Goal: Transaction & Acquisition: Obtain resource

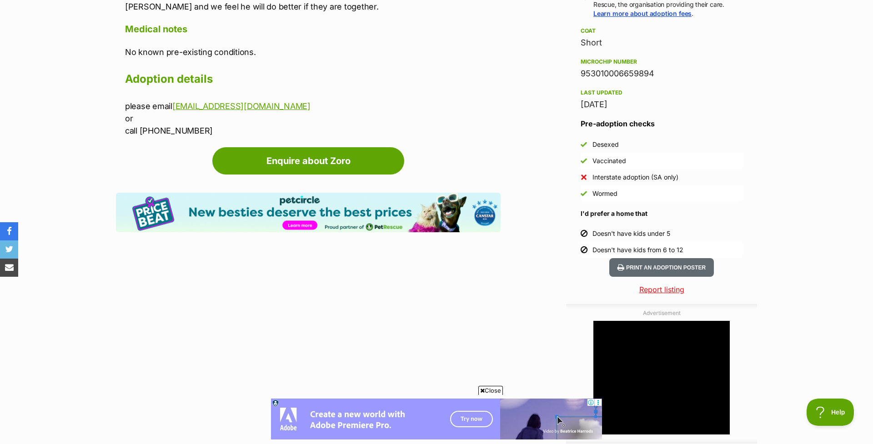
scroll to position [524, 0]
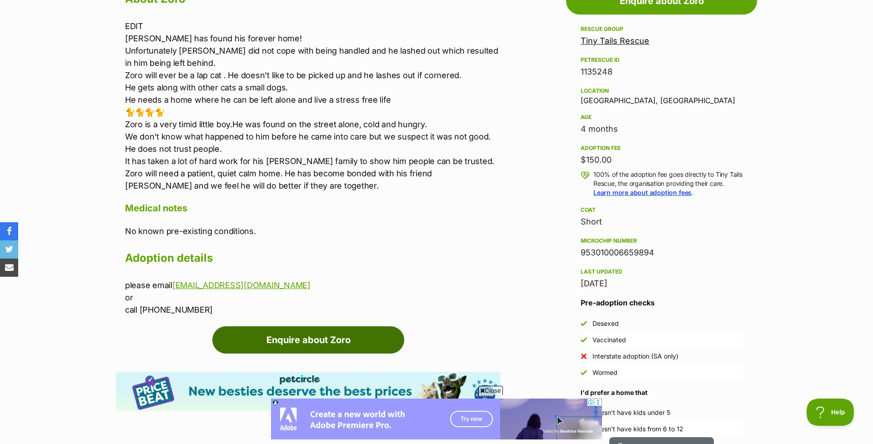
click at [326, 333] on link "Enquire about Zoro" at bounding box center [308, 339] width 192 height 27
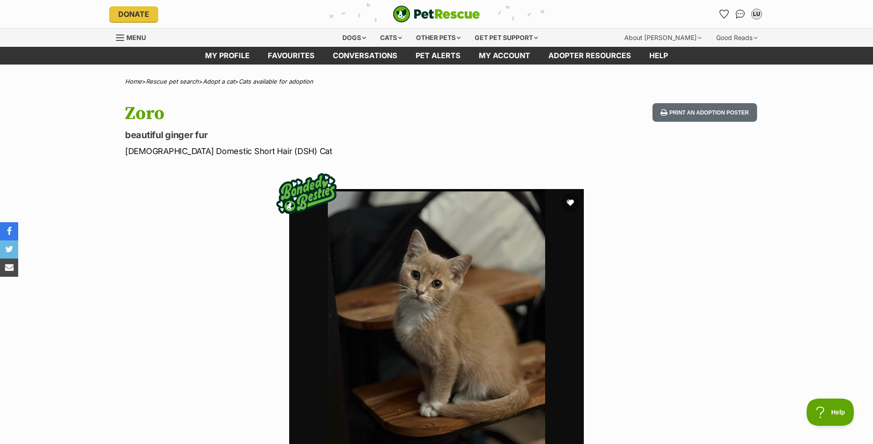
scroll to position [0, 0]
click at [388, 30] on div "Cats" at bounding box center [391, 38] width 35 height 18
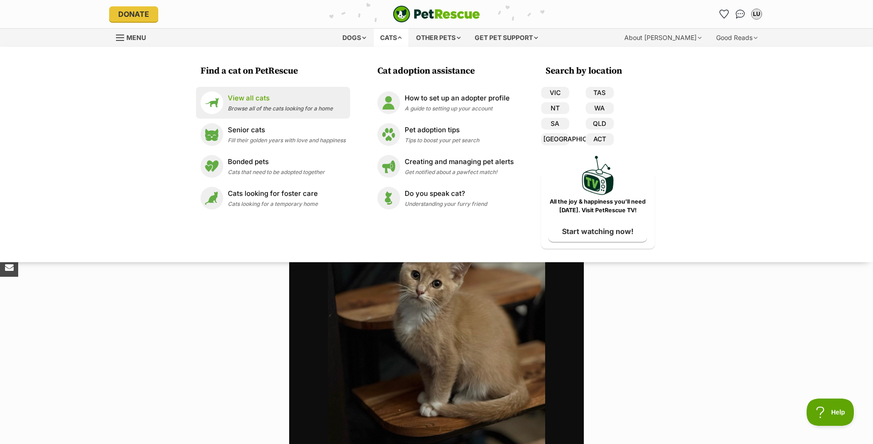
click at [295, 109] on span "Browse all of the cats looking for a home" at bounding box center [280, 108] width 105 height 7
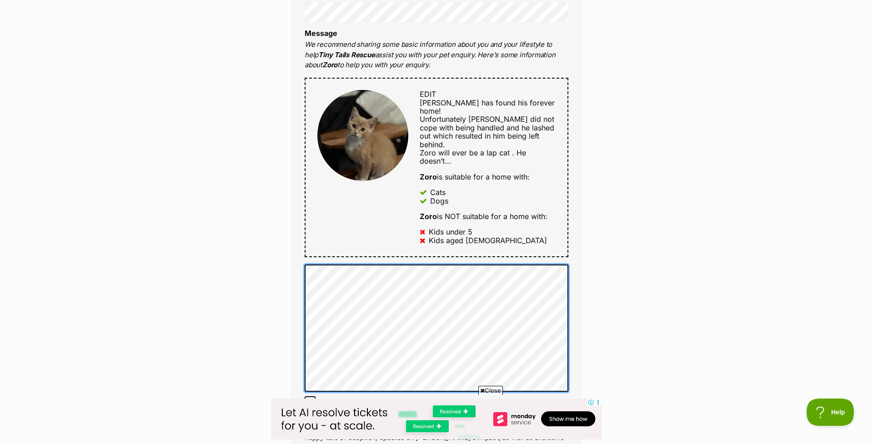
scroll to position [404, 0]
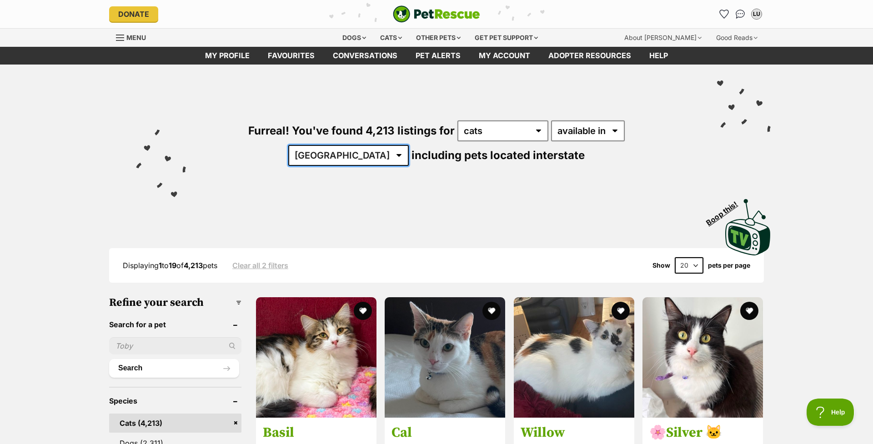
select select "SA"
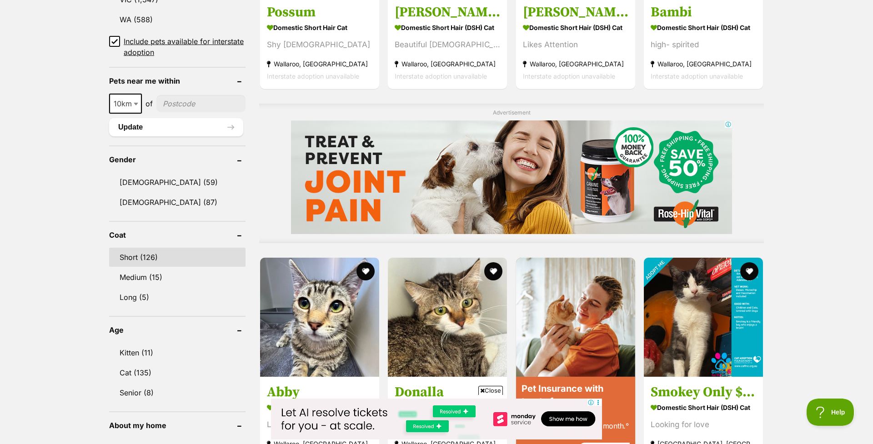
scroll to position [675, 0]
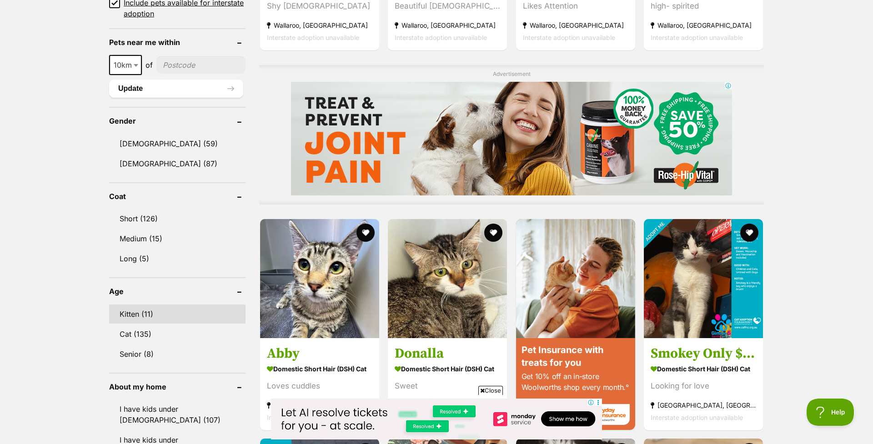
click at [129, 317] on link "Kitten (11)" at bounding box center [177, 313] width 136 height 19
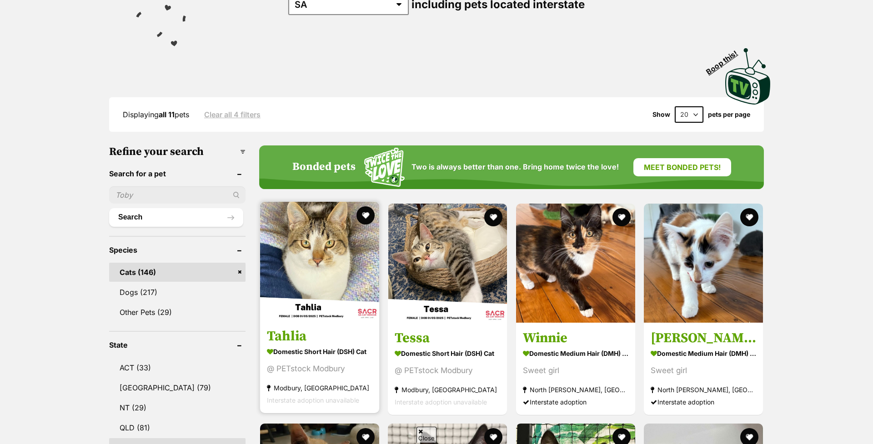
click at [287, 319] on link at bounding box center [319, 318] width 119 height 9
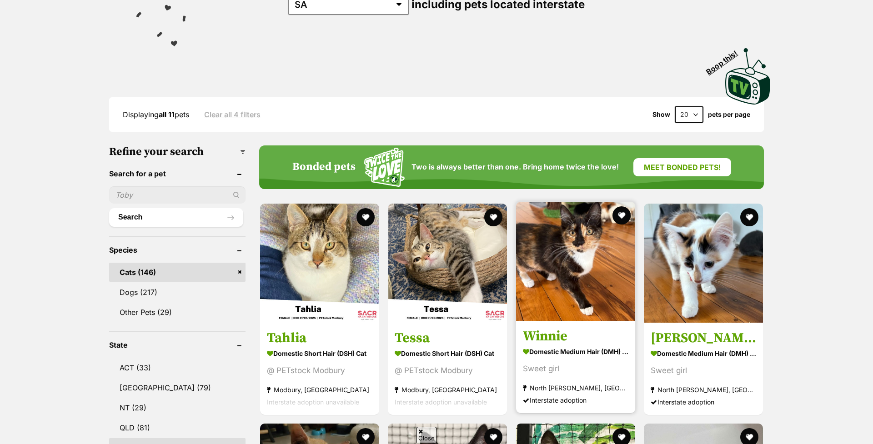
scroll to position [122, 0]
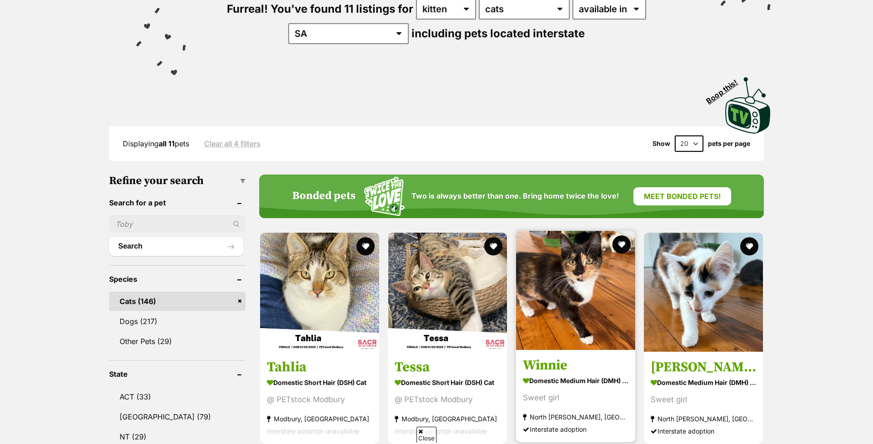
click at [575, 275] on img at bounding box center [575, 290] width 119 height 119
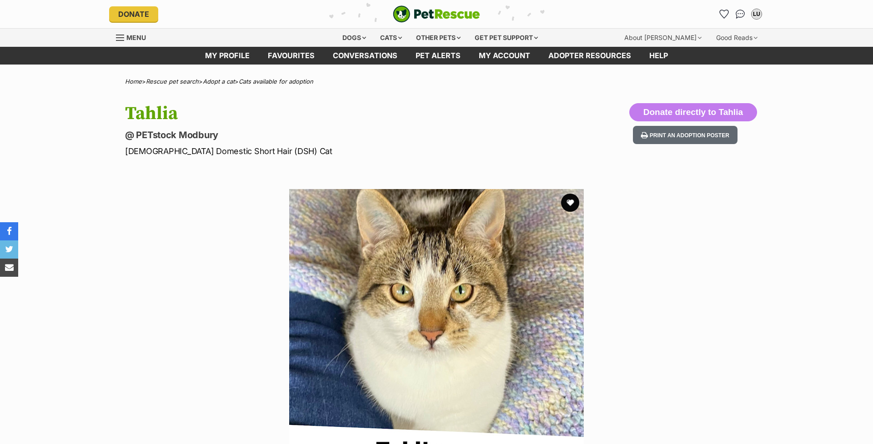
scroll to position [121, 0]
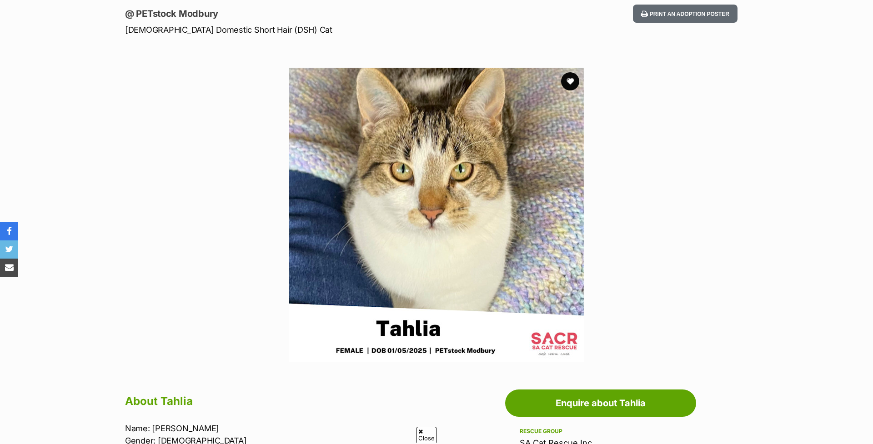
click at [410, 244] on img at bounding box center [436, 215] width 294 height 294
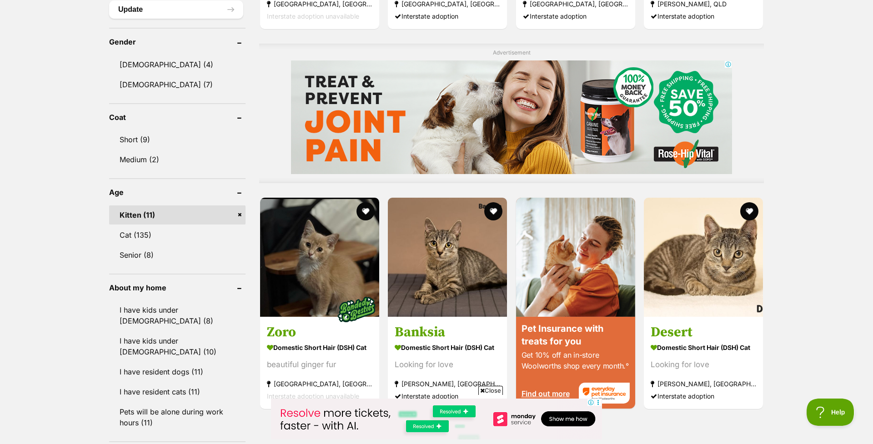
scroll to position [769, 0]
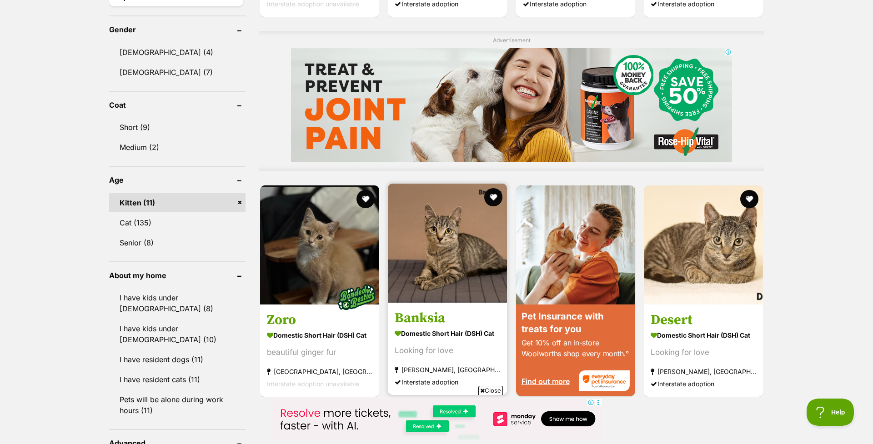
click at [467, 329] on strong "Domestic Short Hair (DSH) Cat" at bounding box center [446, 332] width 105 height 13
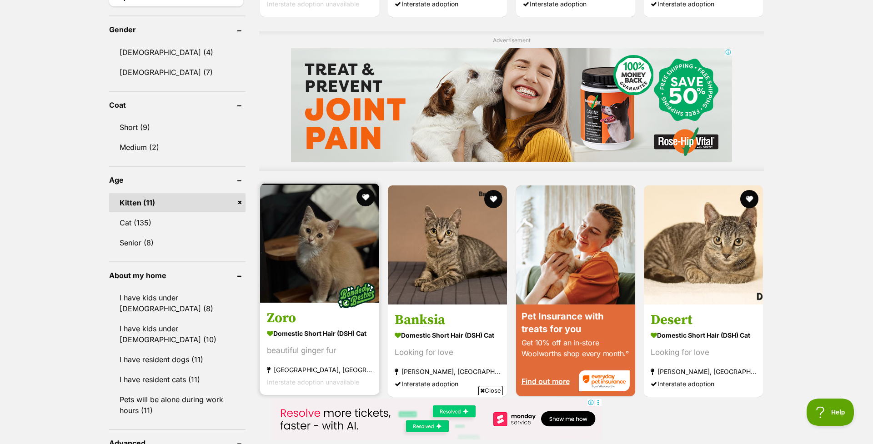
click at [350, 326] on strong "Domestic Short Hair (DSH) Cat" at bounding box center [319, 332] width 105 height 13
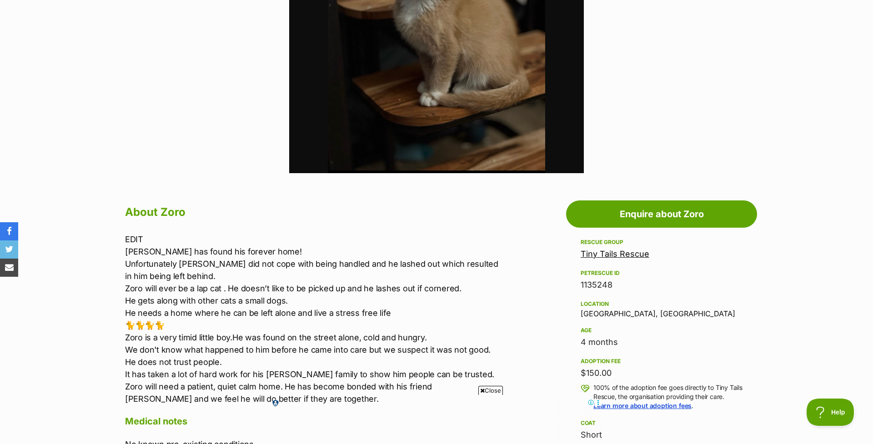
scroll to position [311, 0]
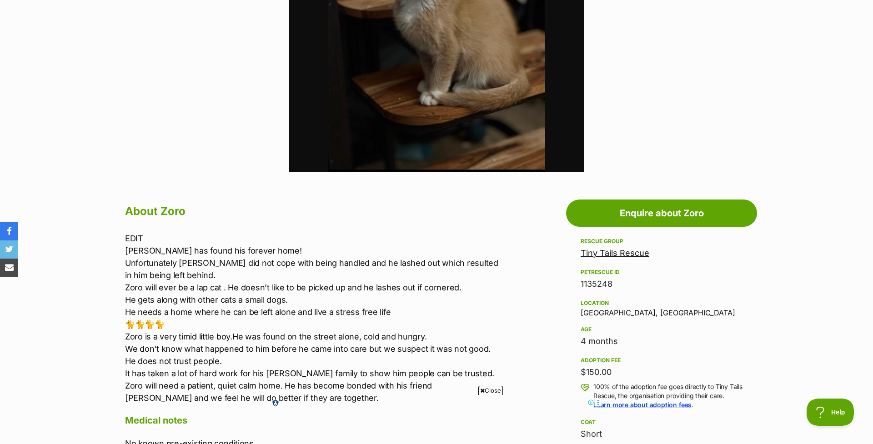
click at [602, 250] on link "Tiny Tails Rescue" at bounding box center [614, 253] width 69 height 10
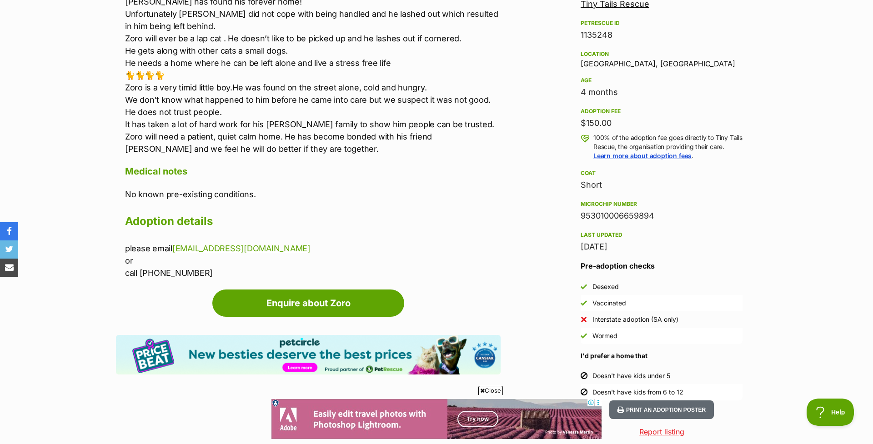
scroll to position [562, 0]
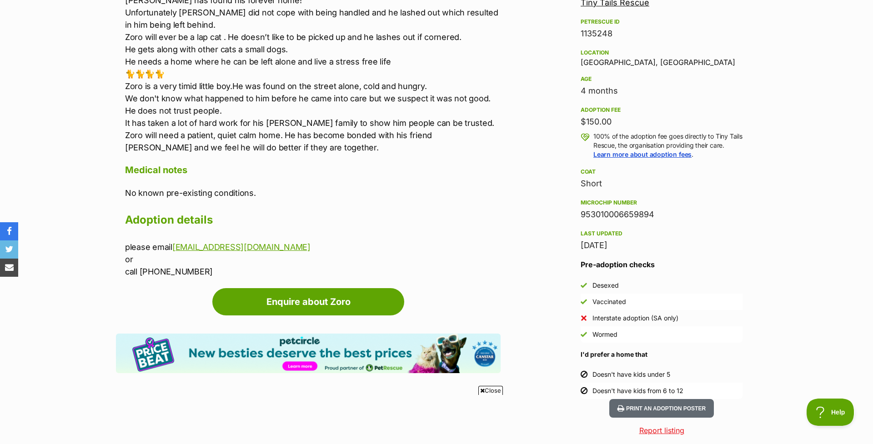
drag, startPoint x: 647, startPoint y: 360, endPoint x: 622, endPoint y: 361, distance: 24.6
click at [641, 360] on div "Pre-adoption checks Desexed Vaccinated Interstate adoption (SA only) Wormed I'd…" at bounding box center [661, 329] width 162 height 140
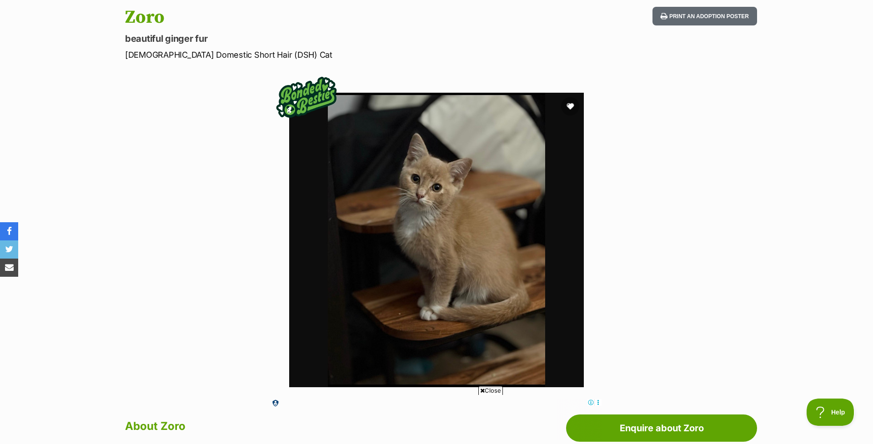
scroll to position [73, 0]
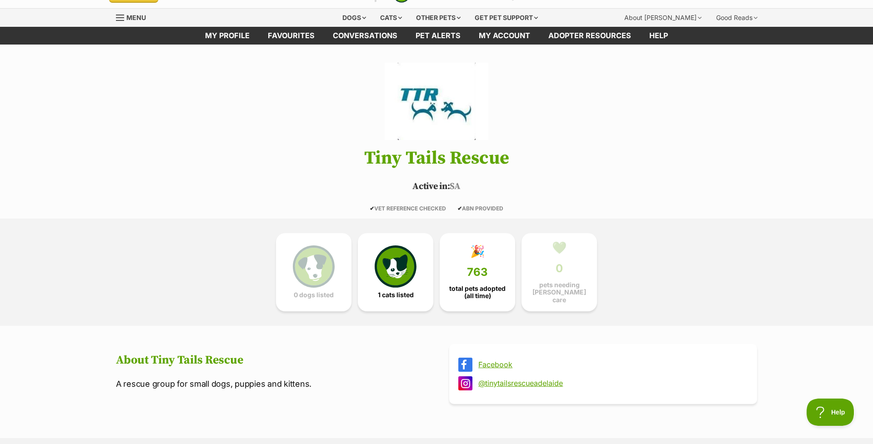
scroll to position [21, 0]
